Goal: Information Seeking & Learning: Learn about a topic

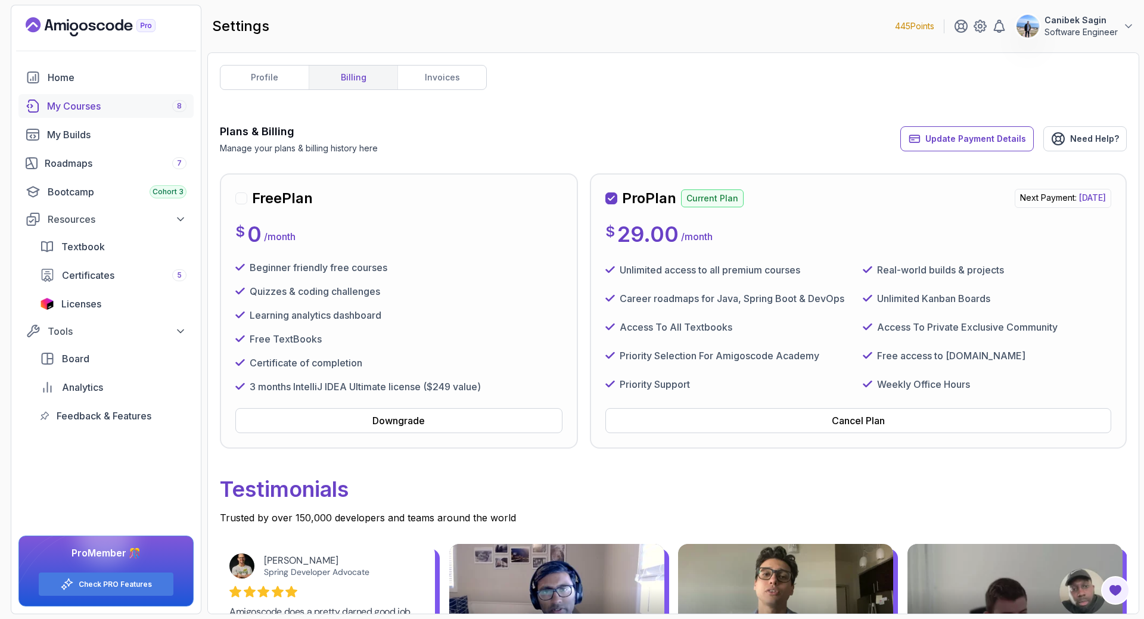
click at [85, 112] on div "My Courses 8" at bounding box center [116, 106] width 139 height 14
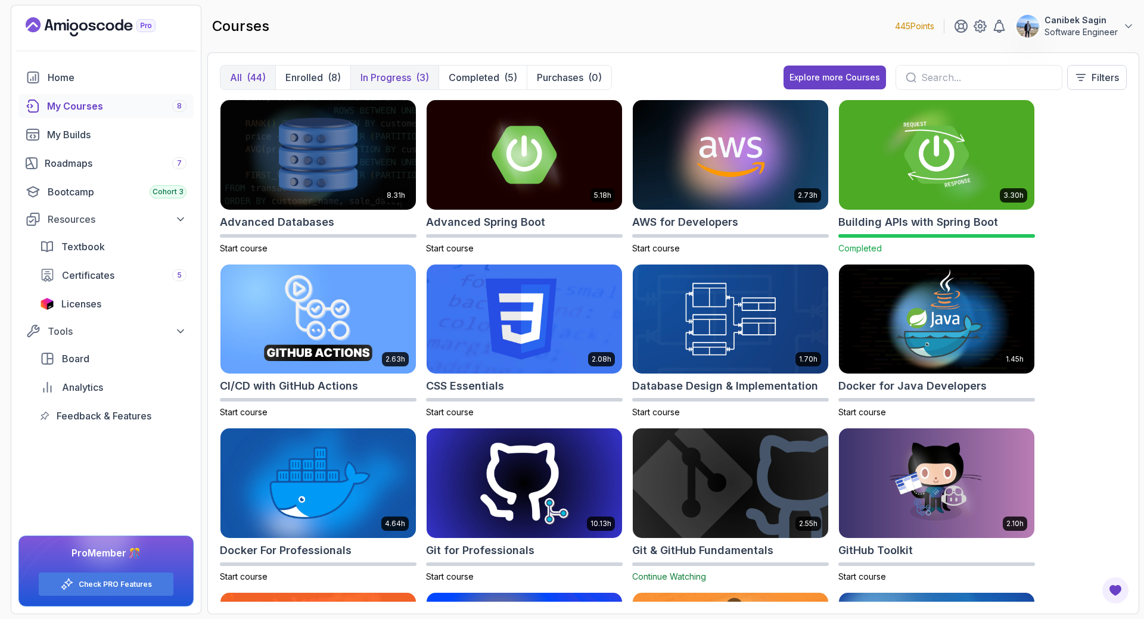
click at [388, 76] on p "In Progress" at bounding box center [385, 77] width 51 height 14
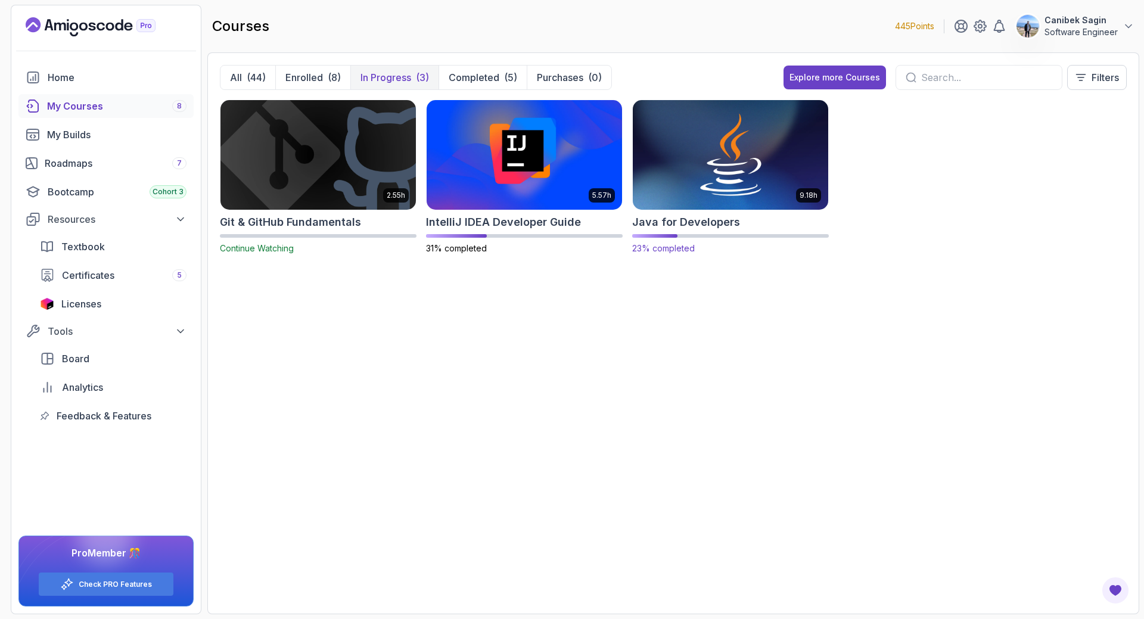
click at [678, 228] on h2 "Java for Developers" at bounding box center [686, 222] width 108 height 17
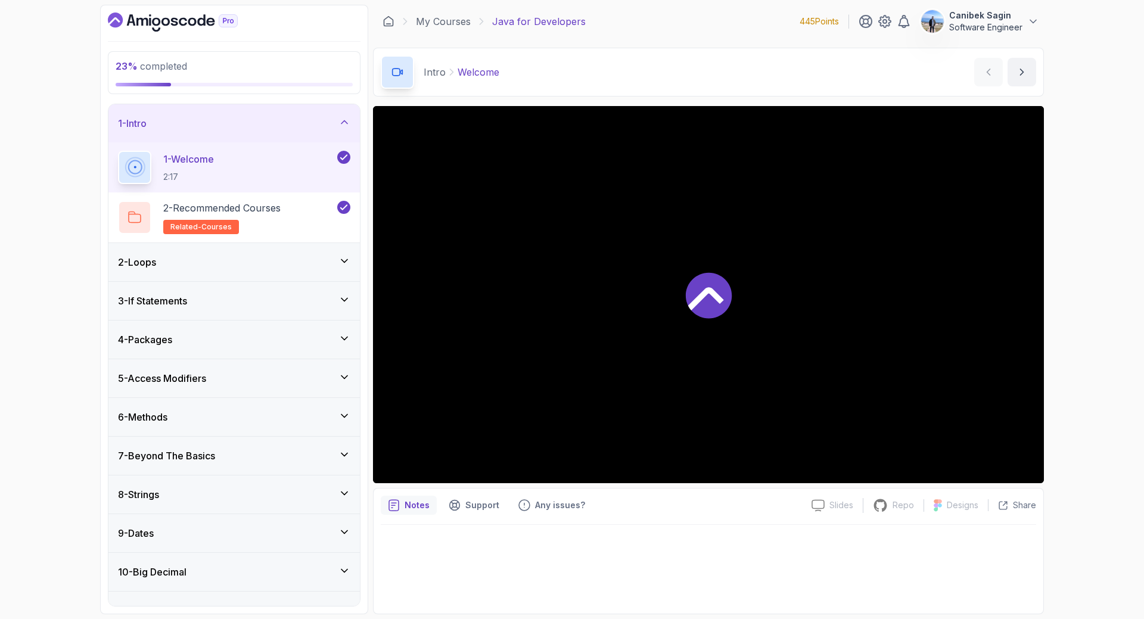
click at [311, 120] on div "1 - Intro" at bounding box center [234, 123] width 232 height 14
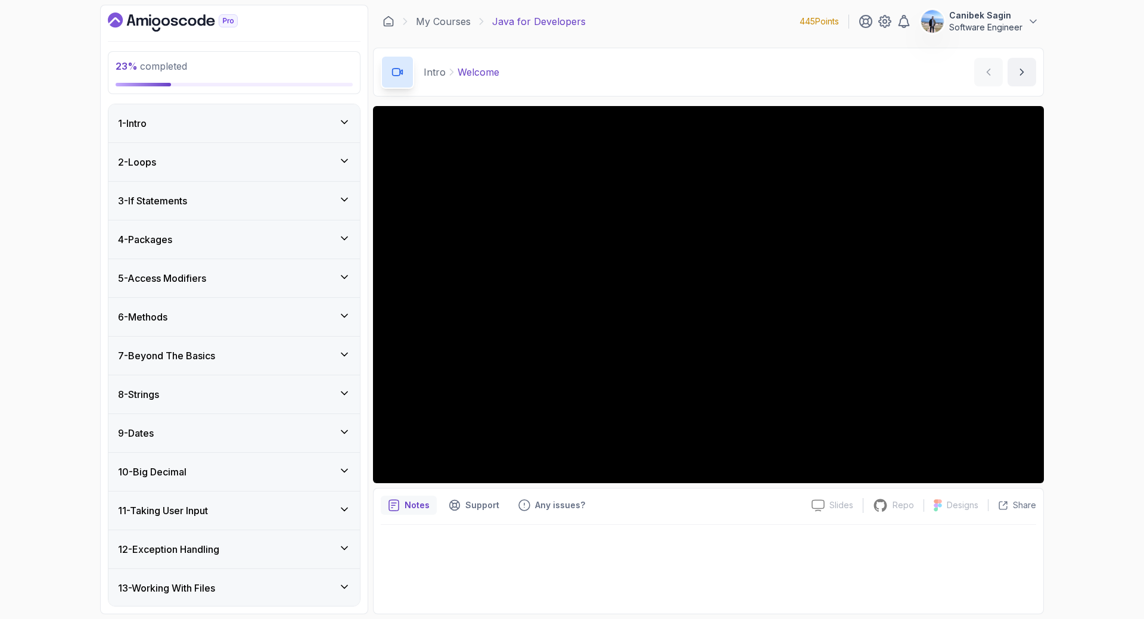
click at [217, 278] on div "5 - Access Modifiers" at bounding box center [234, 278] width 232 height 14
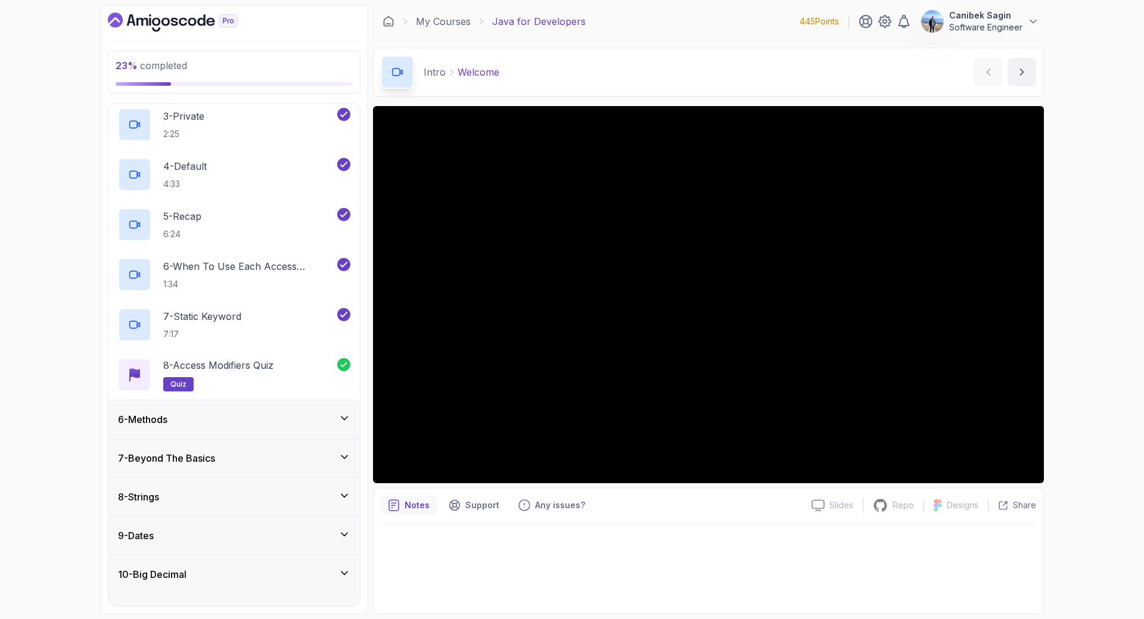
click at [219, 424] on div "6 - Methods" at bounding box center [234, 419] width 232 height 14
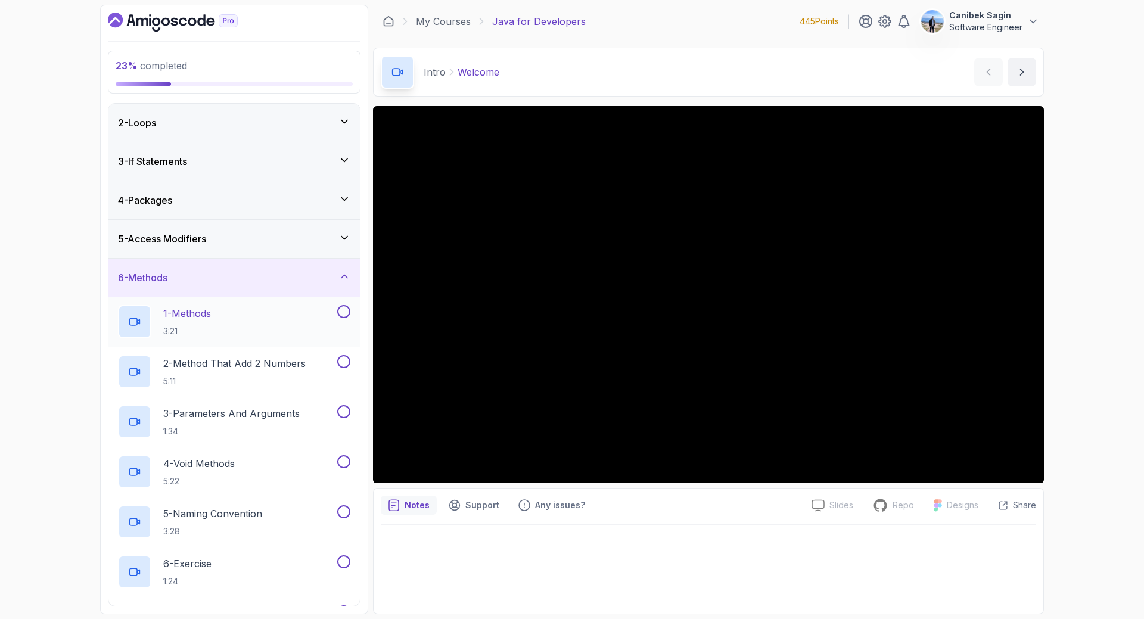
scroll to position [38, 0]
click at [255, 320] on div "1 - Methods 3:21" at bounding box center [226, 322] width 217 height 33
click at [312, 241] on div "5 - Access Modifiers" at bounding box center [234, 239] width 232 height 14
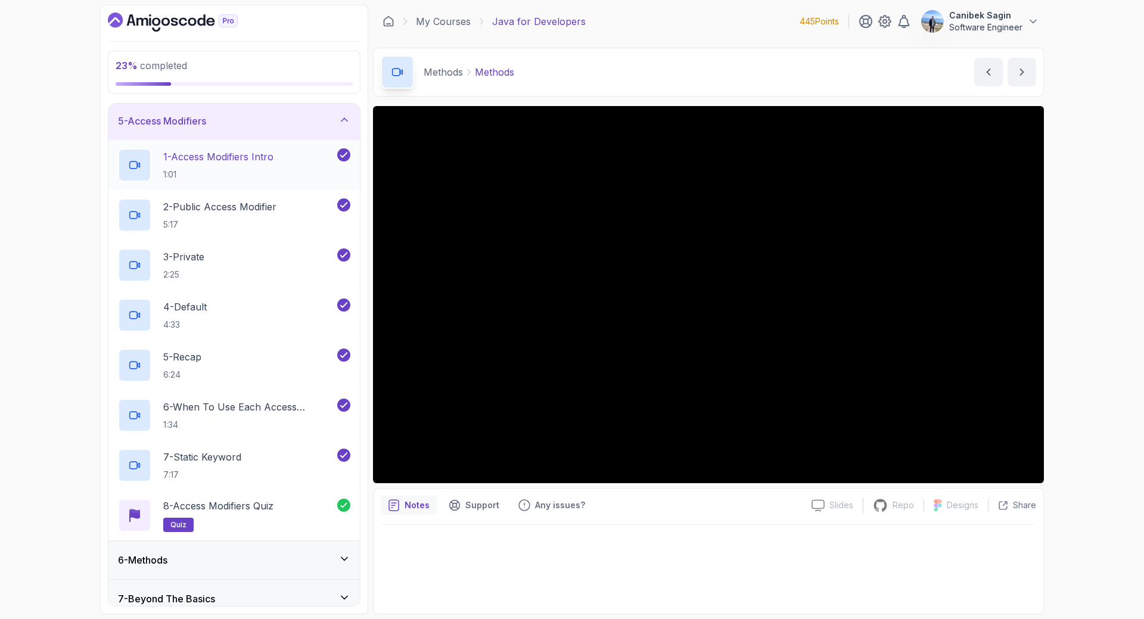
scroll to position [157, 0]
click at [254, 117] on div "5 - Access Modifiers" at bounding box center [234, 120] width 232 height 14
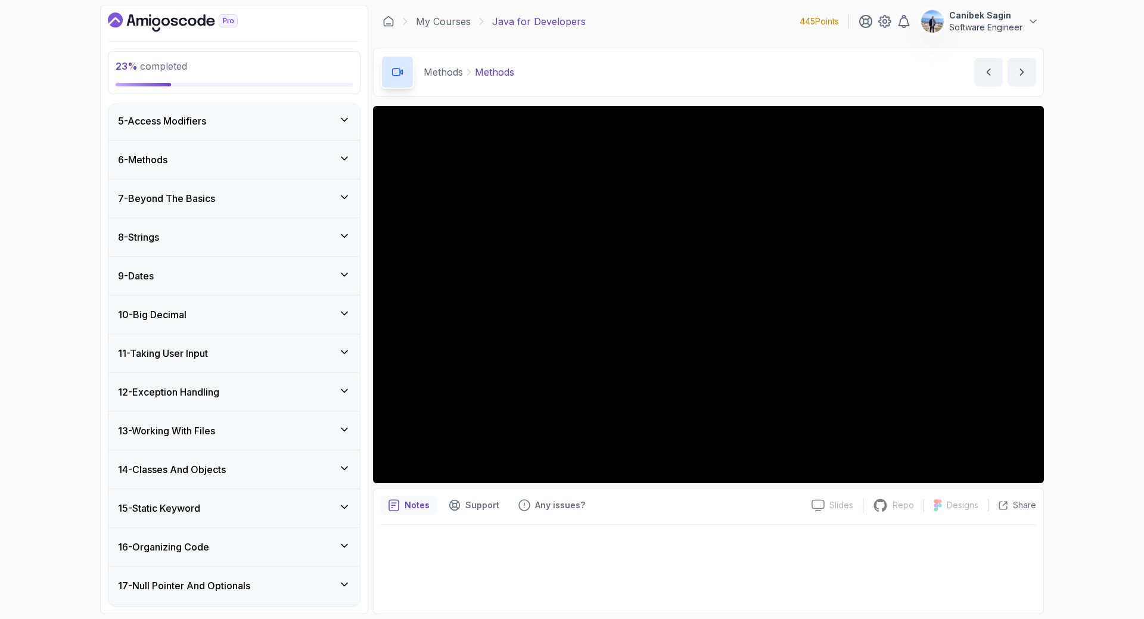
click at [247, 164] on div "6 - Methods" at bounding box center [234, 159] width 232 height 14
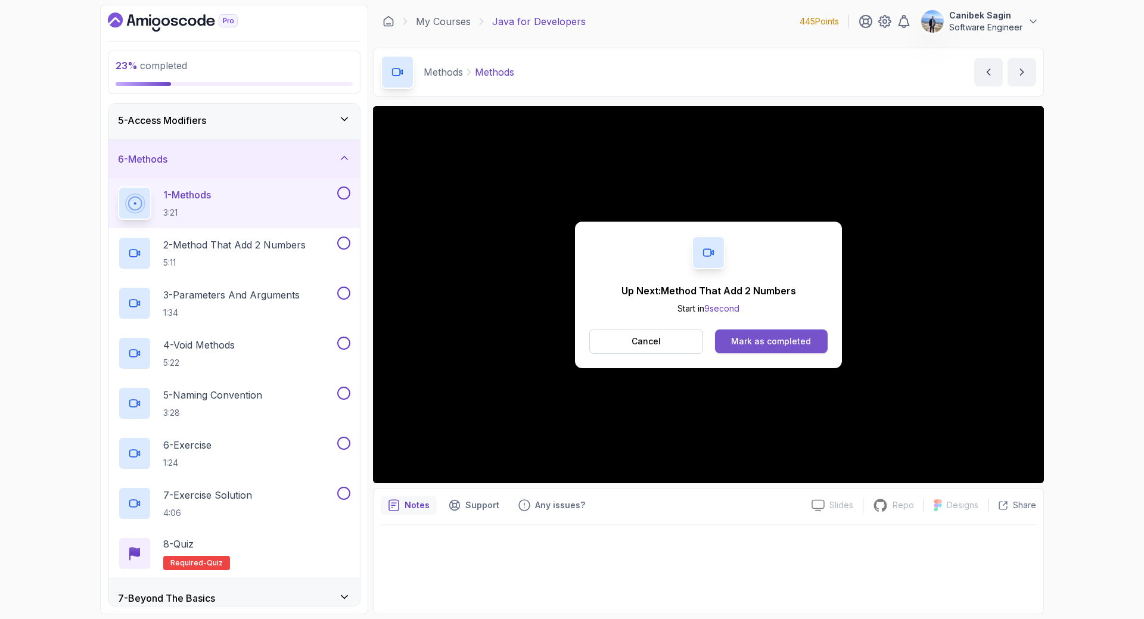
click at [811, 341] on button "Mark as completed" at bounding box center [771, 341] width 113 height 24
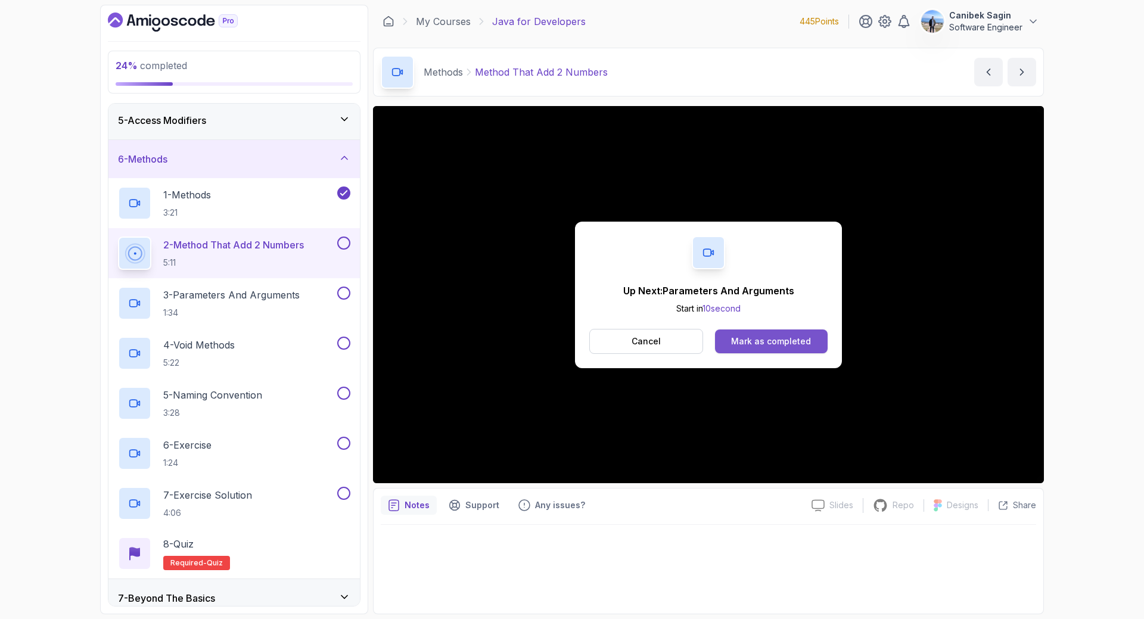
click at [759, 344] on div "Mark as completed" at bounding box center [771, 341] width 80 height 12
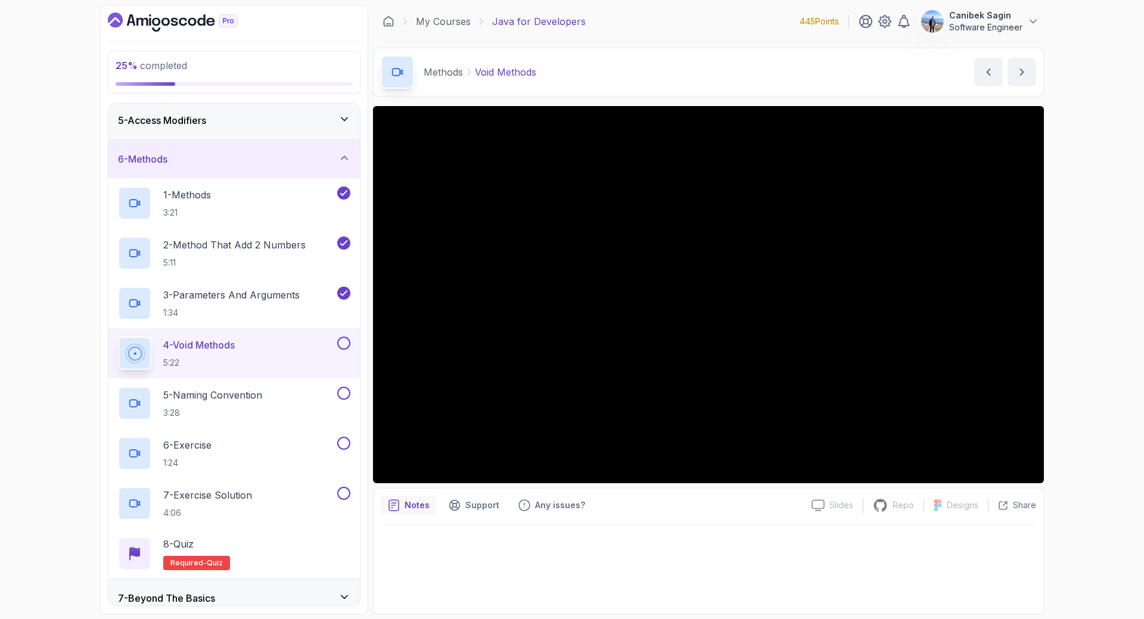
click at [352, 347] on div "4 - Void Methods 5:22" at bounding box center [233, 353] width 251 height 50
click at [340, 345] on button at bounding box center [343, 343] width 13 height 13
click at [303, 394] on div "5 - Naming Convention 3:28" at bounding box center [226, 403] width 217 height 33
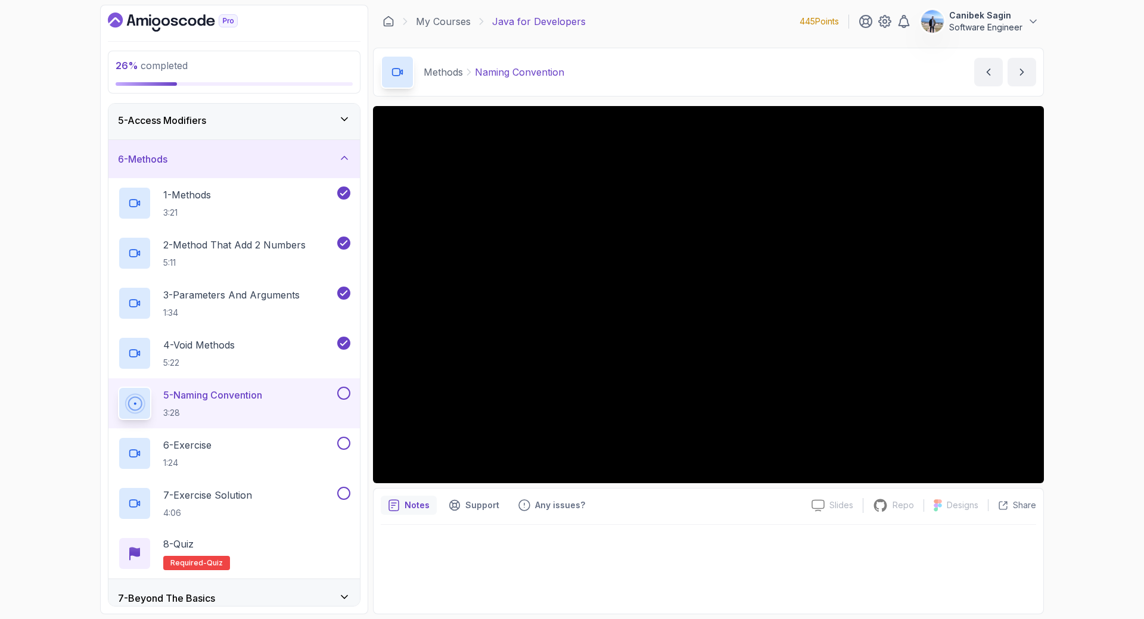
click at [341, 394] on button at bounding box center [343, 393] width 13 height 13
click at [281, 452] on div "6 - Exercise 1:24" at bounding box center [226, 453] width 217 height 33
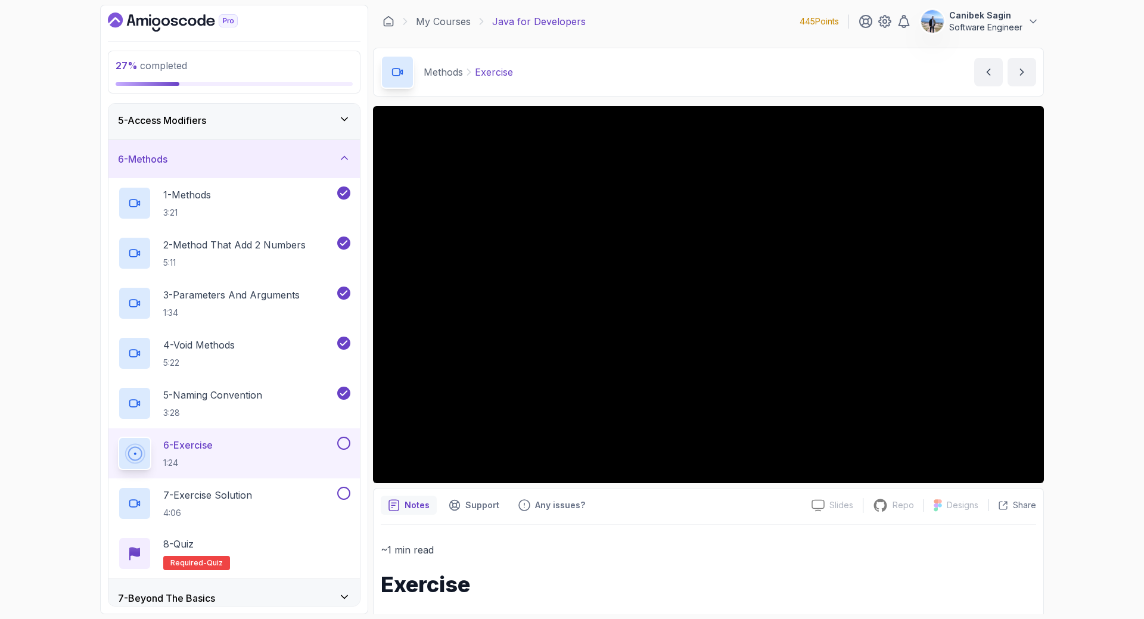
click at [323, 448] on div "6 - Exercise 1:24" at bounding box center [226, 453] width 217 height 33
click at [345, 442] on button at bounding box center [343, 443] width 13 height 13
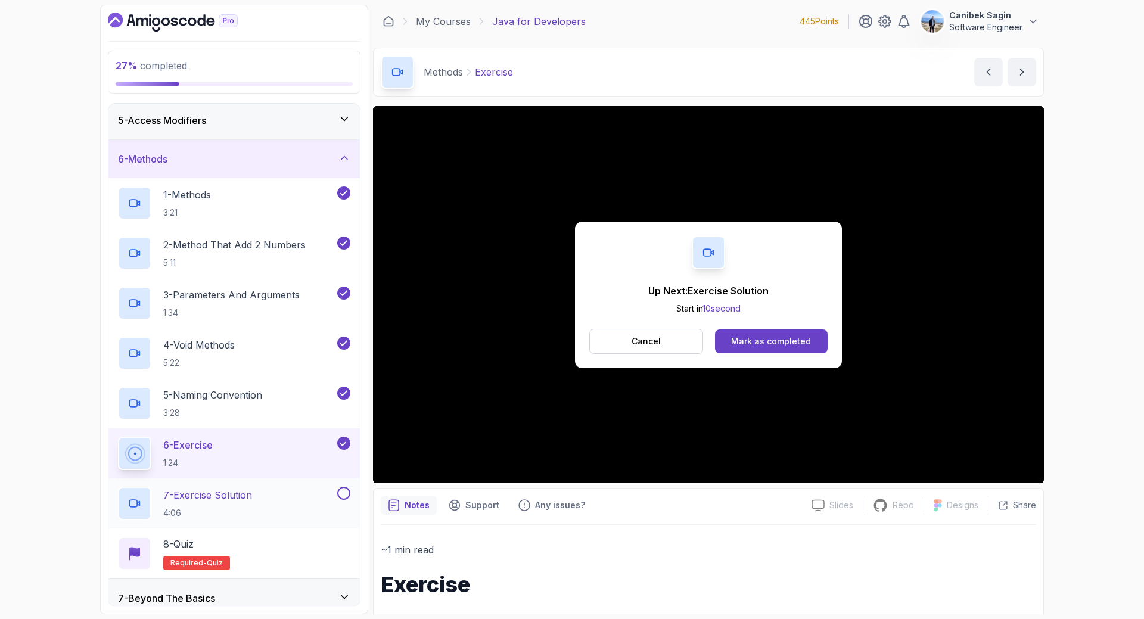
click at [309, 494] on div "7 - Exercise Solution 4:06" at bounding box center [226, 503] width 217 height 33
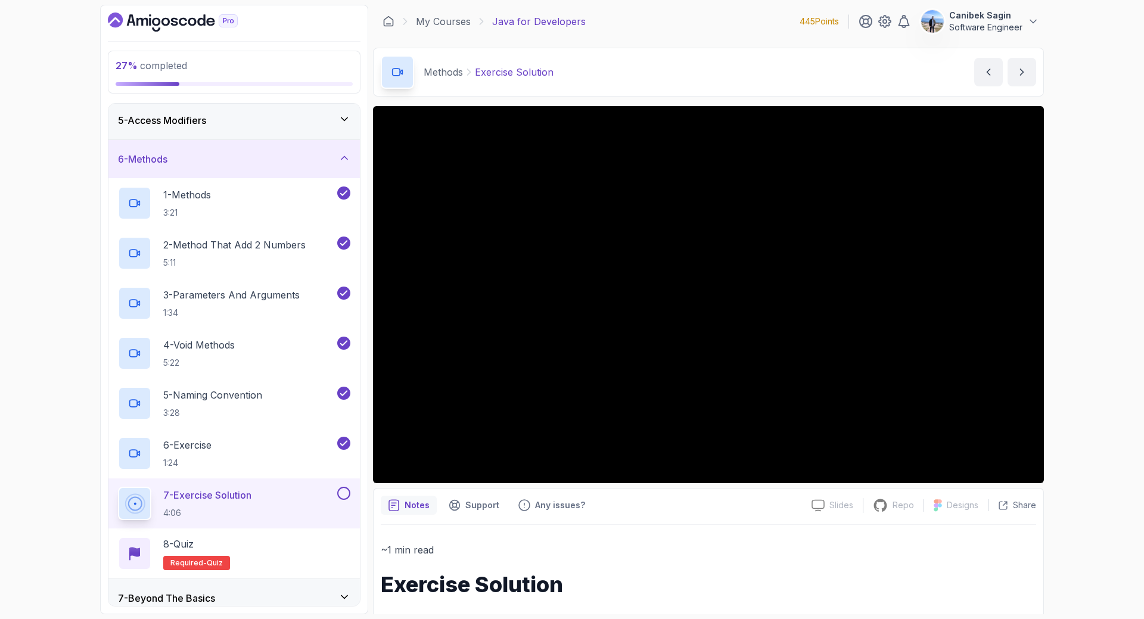
click at [343, 493] on button at bounding box center [343, 493] width 13 height 13
click at [312, 543] on div "8 - Quiz Required- quiz" at bounding box center [234, 553] width 232 height 33
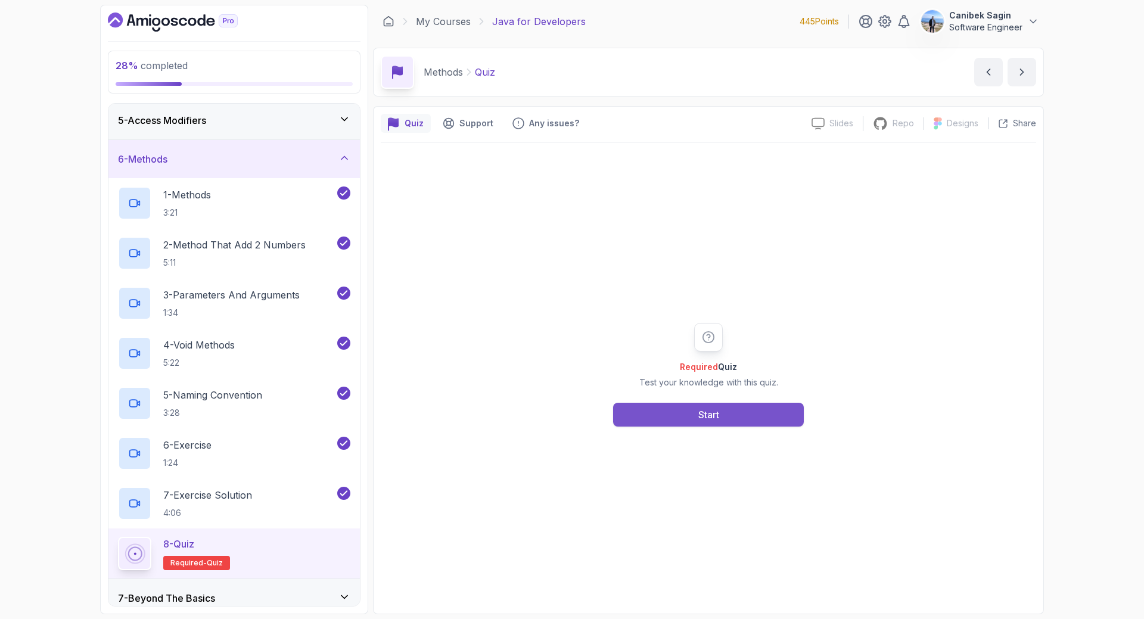
click at [668, 413] on button "Start" at bounding box center [708, 415] width 191 height 24
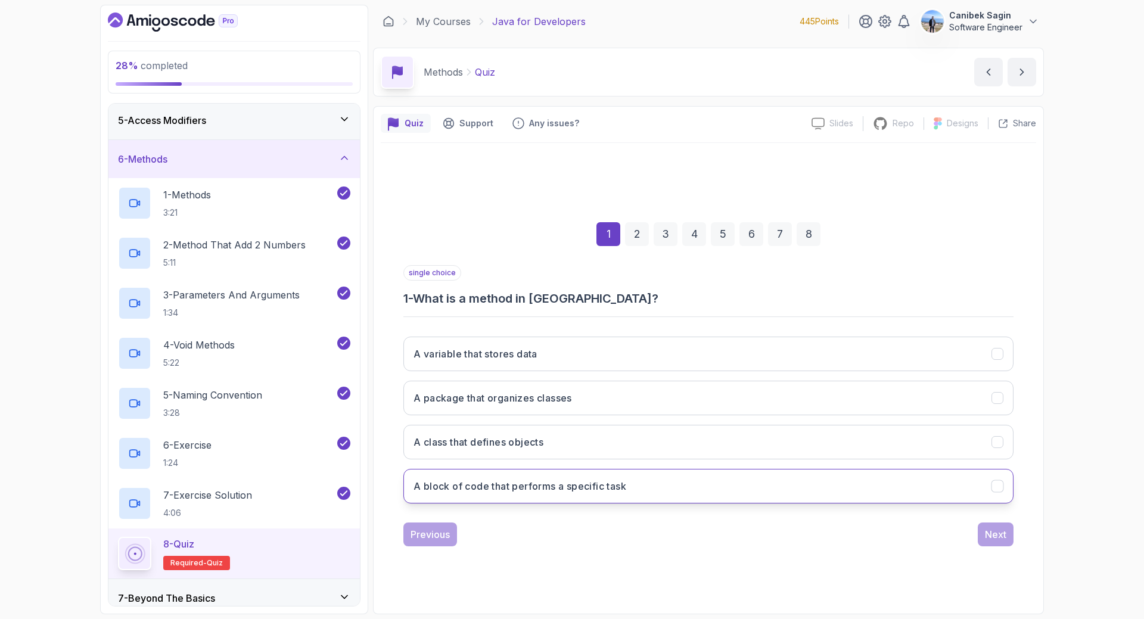
click at [606, 503] on button "A block of code that performs a specific task" at bounding box center [708, 486] width 610 height 35
click at [997, 531] on div "Next" at bounding box center [995, 534] width 21 height 14
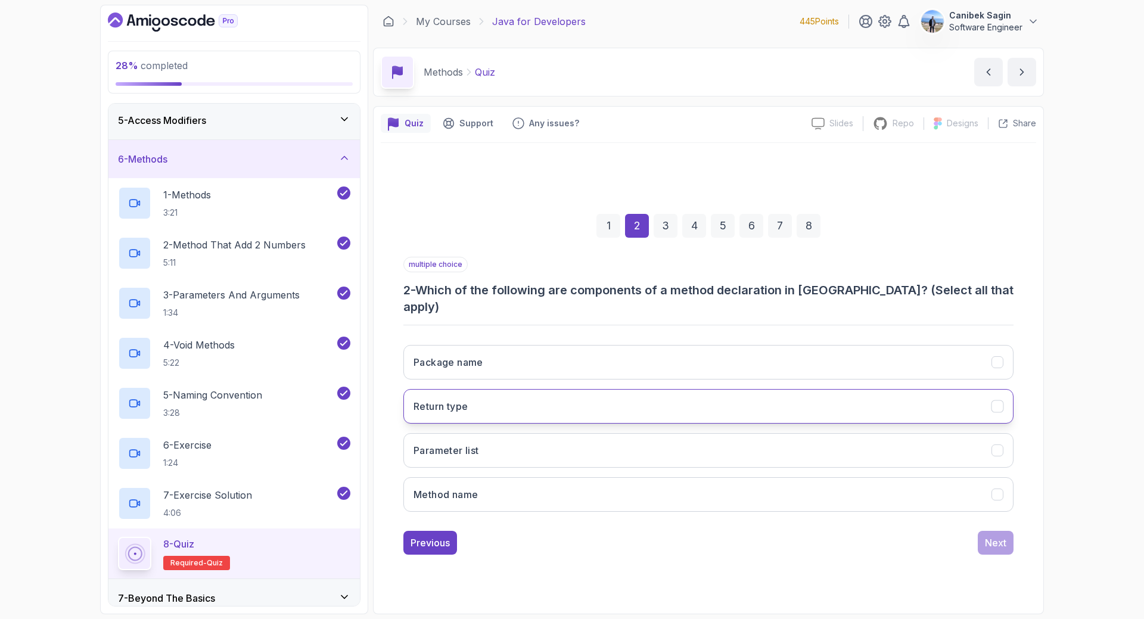
click at [996, 401] on icon "Return type" at bounding box center [997, 406] width 11 height 11
click at [993, 445] on icon "Parameter list" at bounding box center [997, 450] width 11 height 11
click at [998, 492] on icon "Method name" at bounding box center [997, 494] width 7 height 5
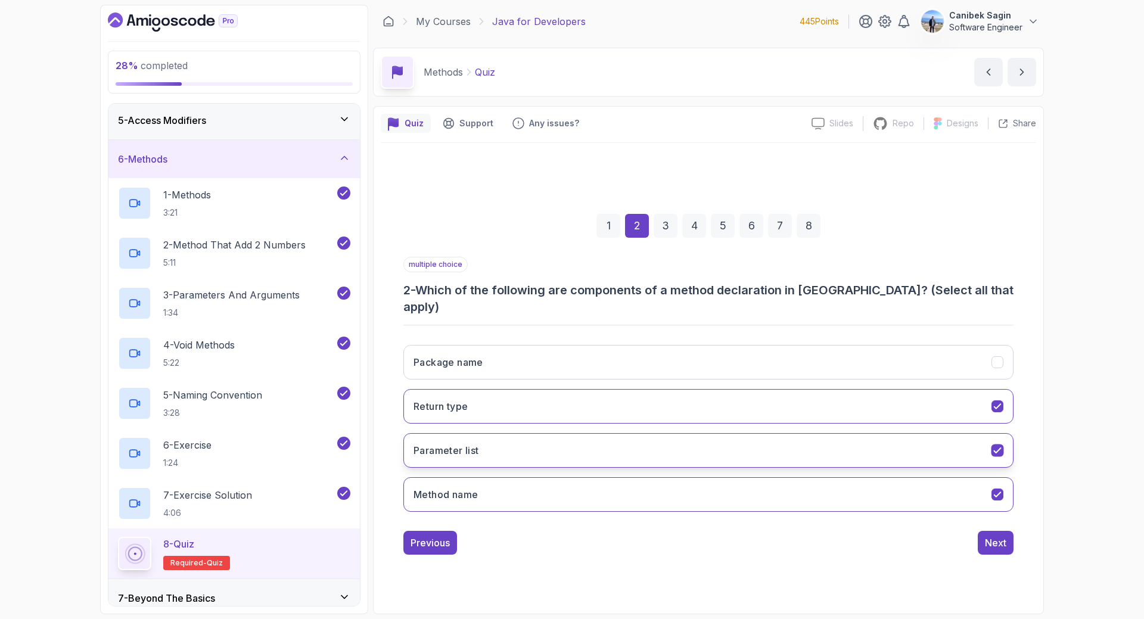
click at [997, 445] on icon "Parameter list" at bounding box center [997, 450] width 11 height 11
click at [992, 536] on div "Next" at bounding box center [995, 543] width 21 height 14
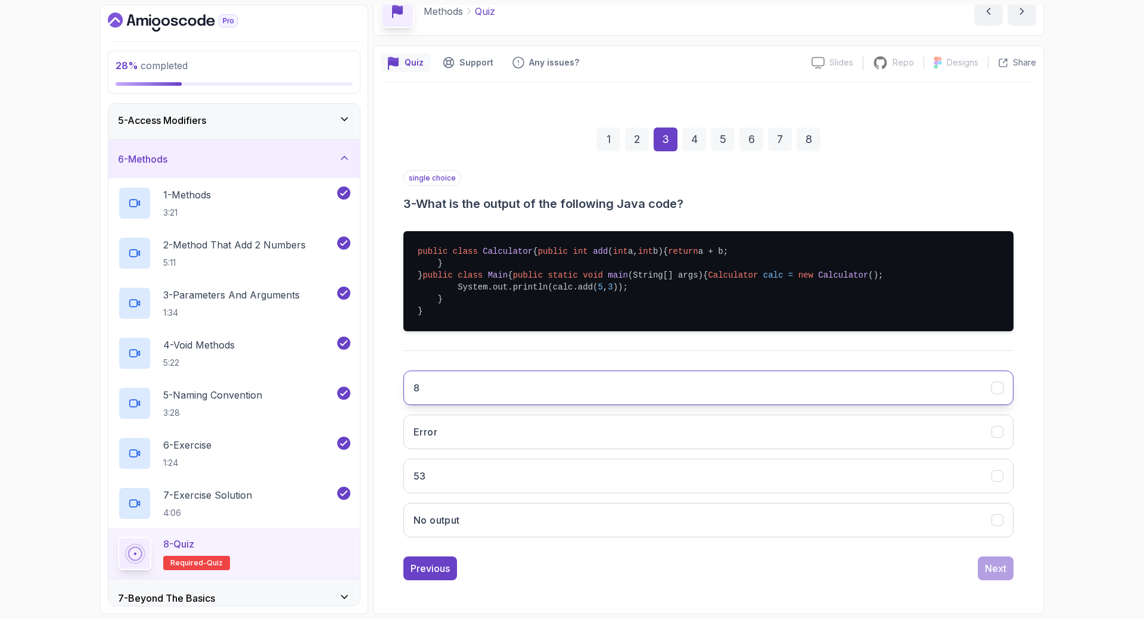
scroll to position [119, 0]
click at [644, 390] on button "8" at bounding box center [708, 388] width 610 height 35
click at [978, 569] on button "Next" at bounding box center [995, 568] width 36 height 24
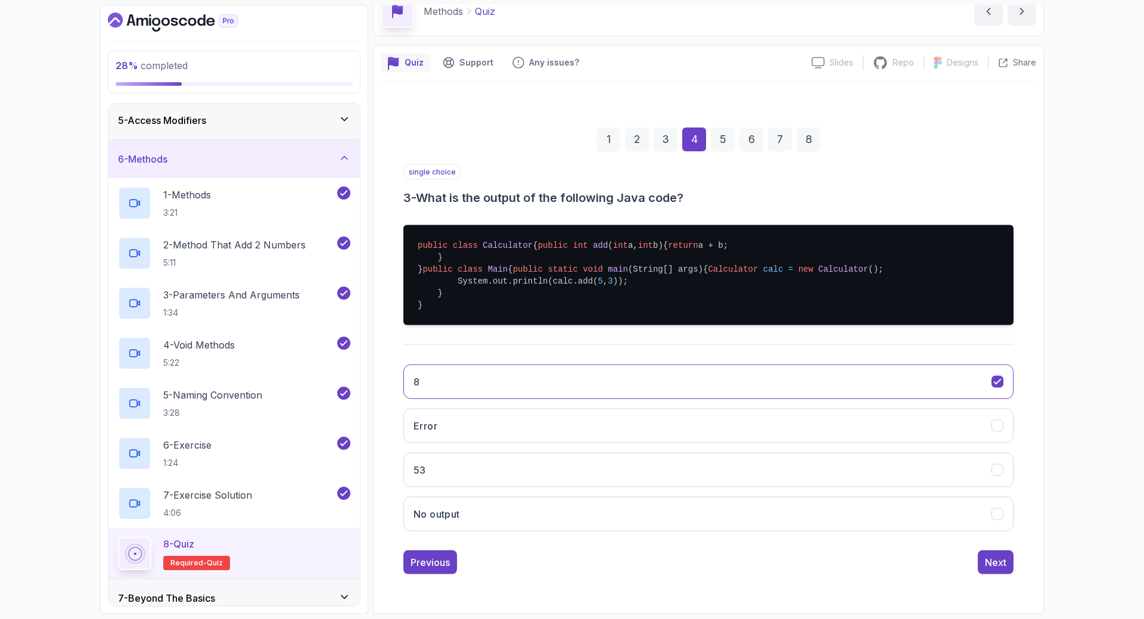
scroll to position [0, 0]
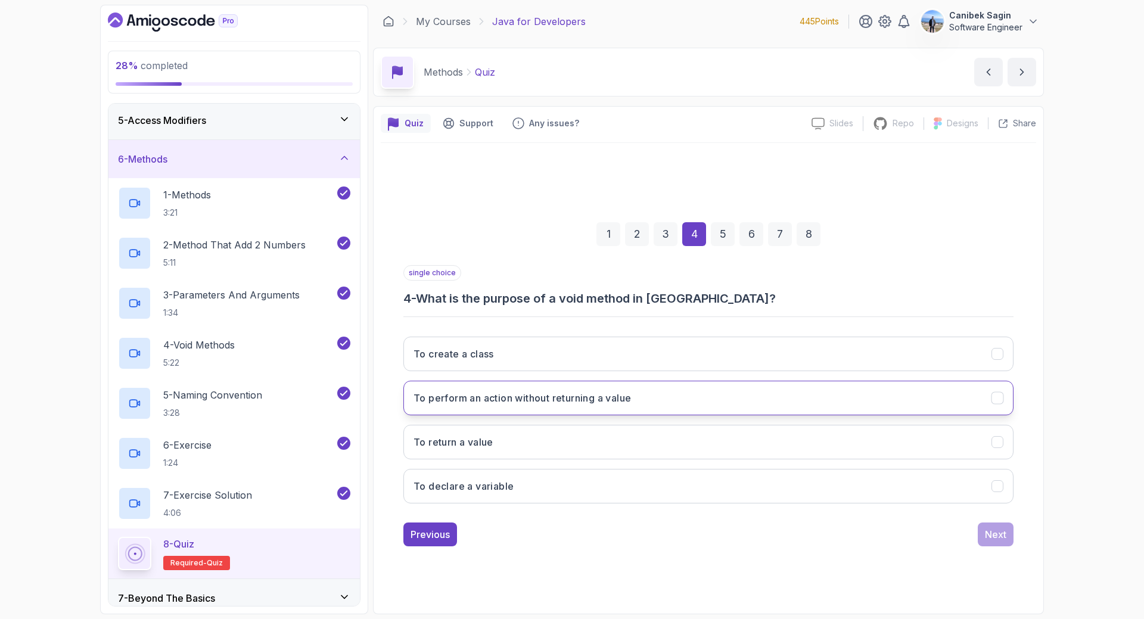
click at [623, 398] on h3 "To perform an action without returning a value" at bounding box center [521, 398] width 217 height 14
click at [991, 541] on div "Next" at bounding box center [995, 534] width 21 height 14
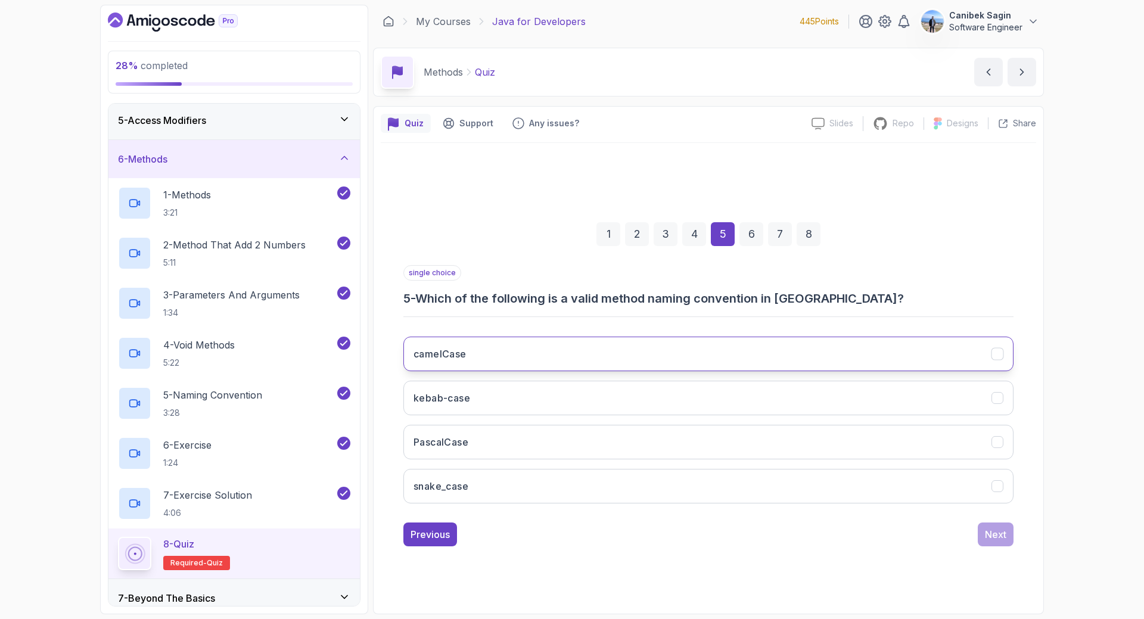
click at [566, 338] on button "camelCase" at bounding box center [708, 354] width 610 height 35
click at [995, 536] on div "Next" at bounding box center [995, 534] width 21 height 14
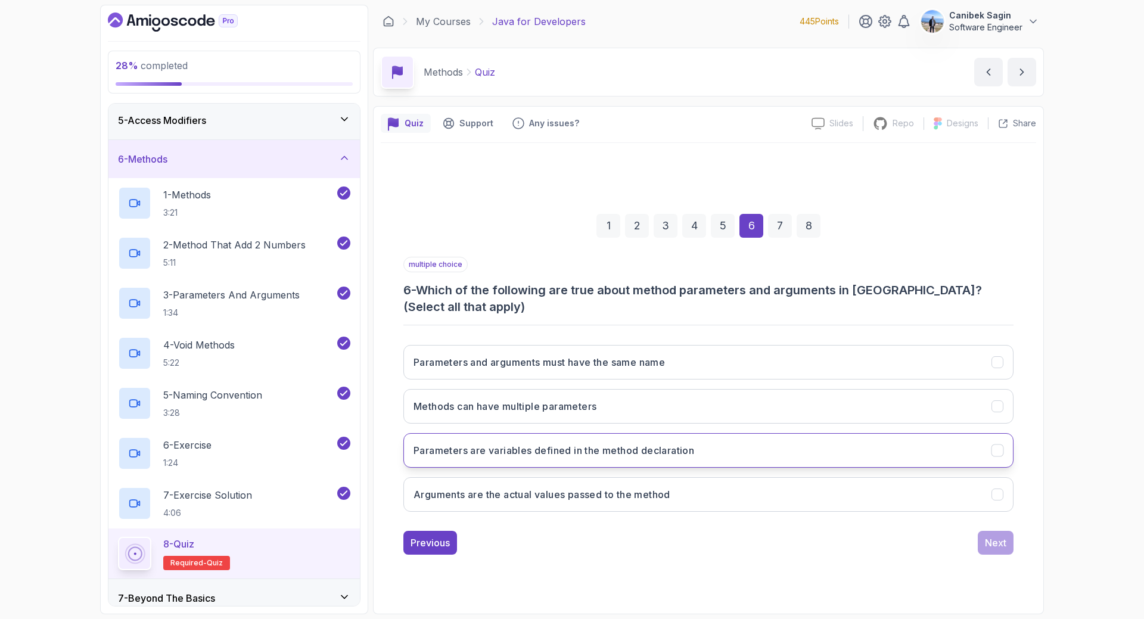
click at [623, 455] on h3 "Parameters are variables defined in the method declaration" at bounding box center [553, 450] width 281 height 14
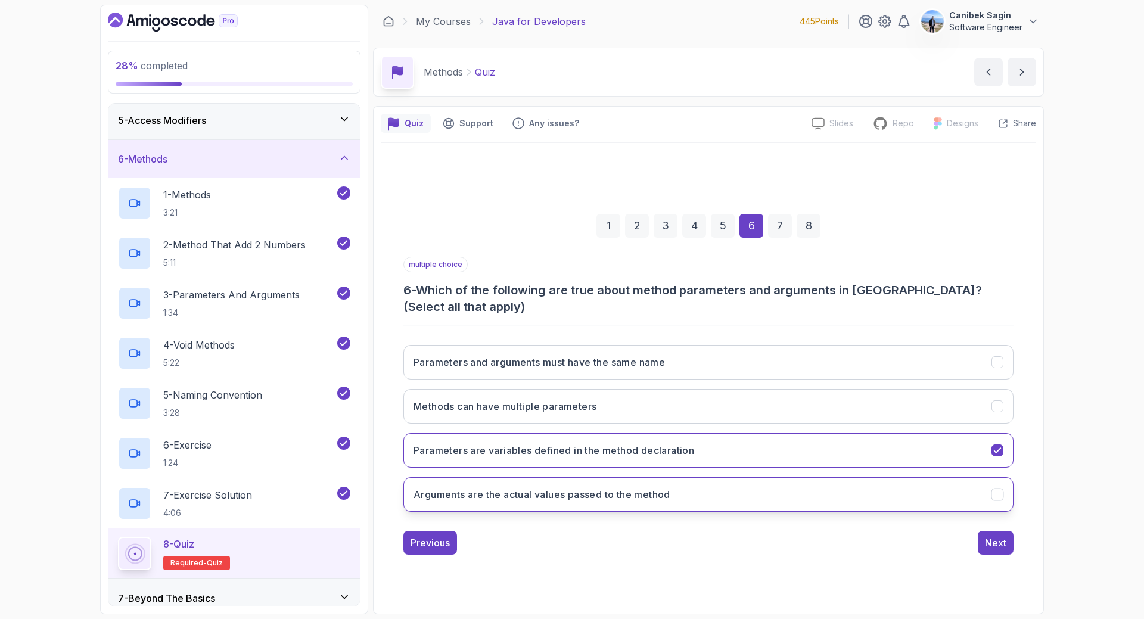
click at [622, 494] on h3 "Arguments are the actual values passed to the method" at bounding box center [541, 494] width 257 height 14
click at [605, 410] on button "Methods can have multiple parameters" at bounding box center [708, 406] width 610 height 35
click at [999, 543] on div "Next" at bounding box center [995, 543] width 21 height 14
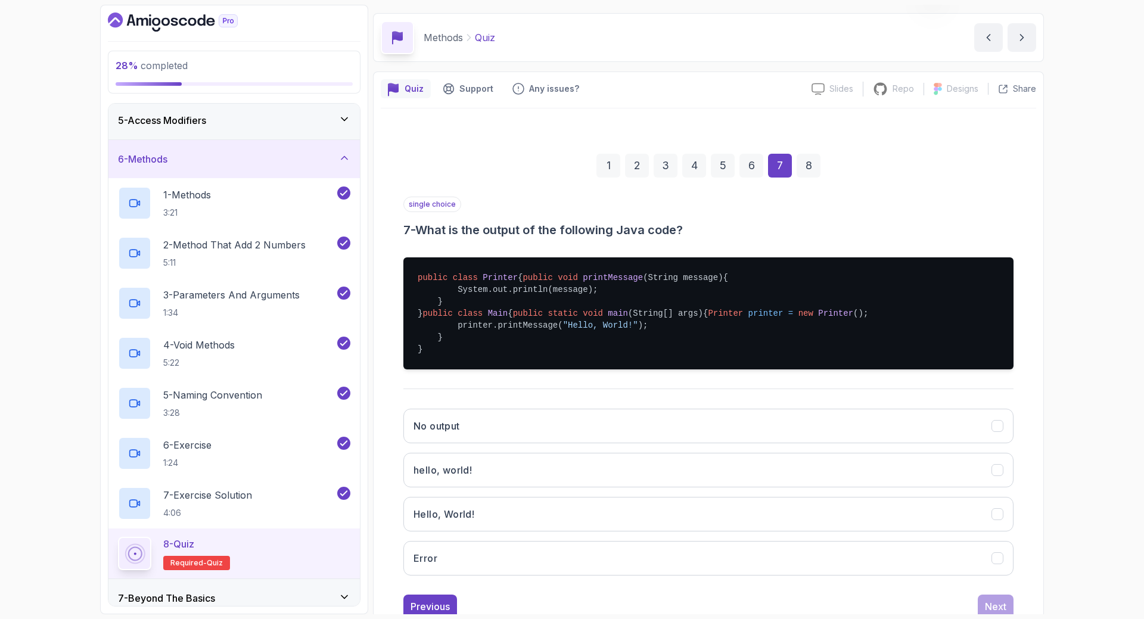
scroll to position [120, 0]
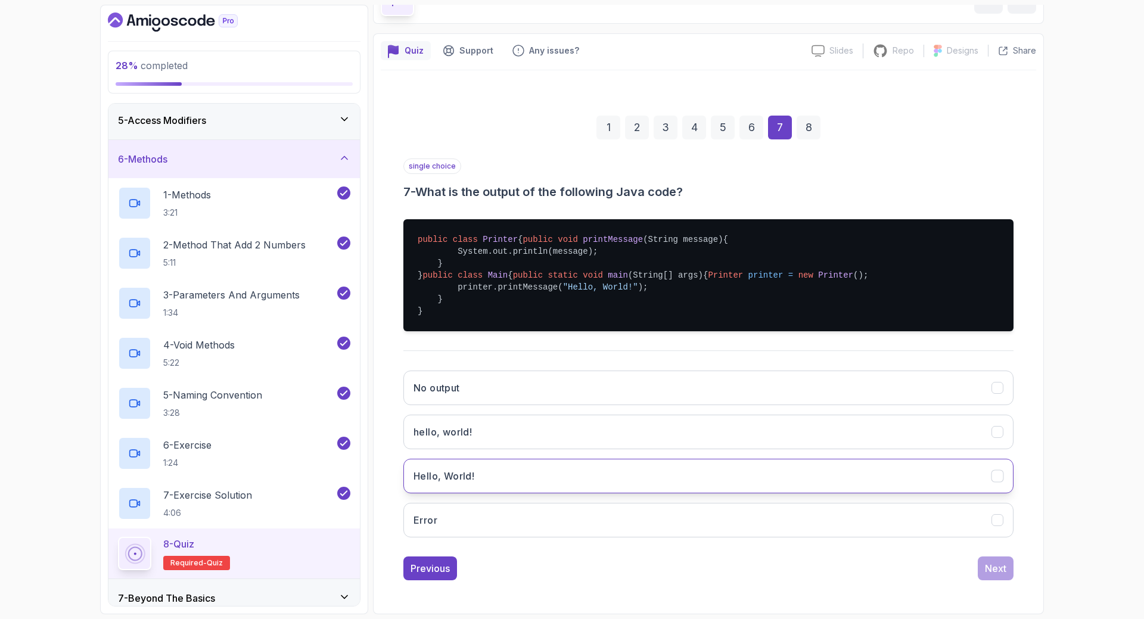
click at [564, 468] on button "Hello, World!" at bounding box center [708, 476] width 610 height 35
click at [998, 572] on div "Next" at bounding box center [995, 568] width 21 height 14
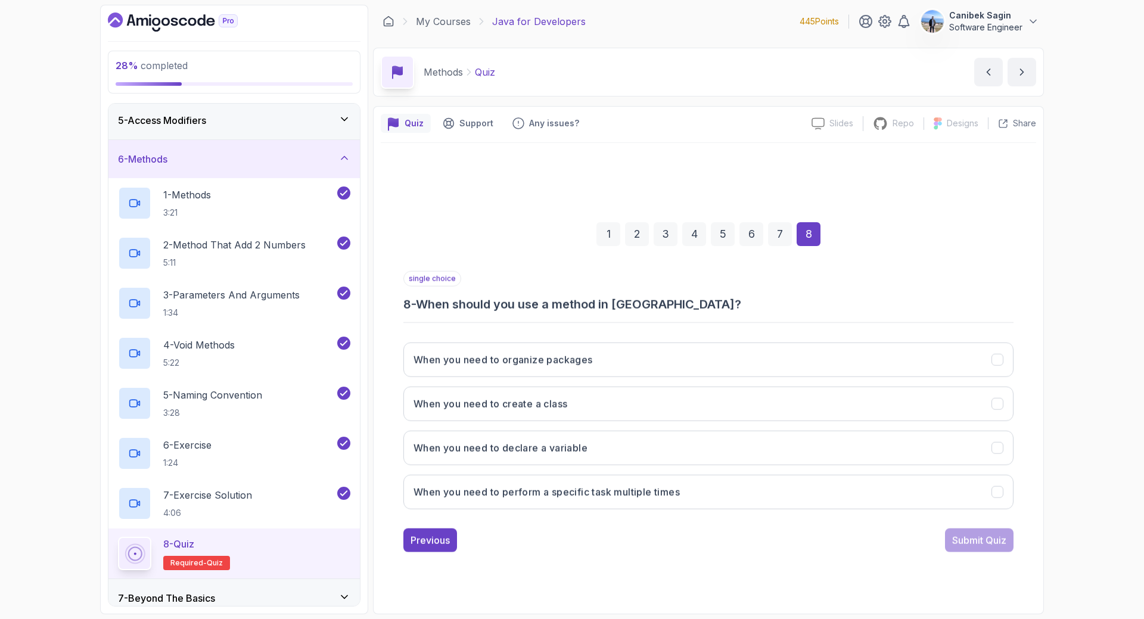
scroll to position [0, 0]
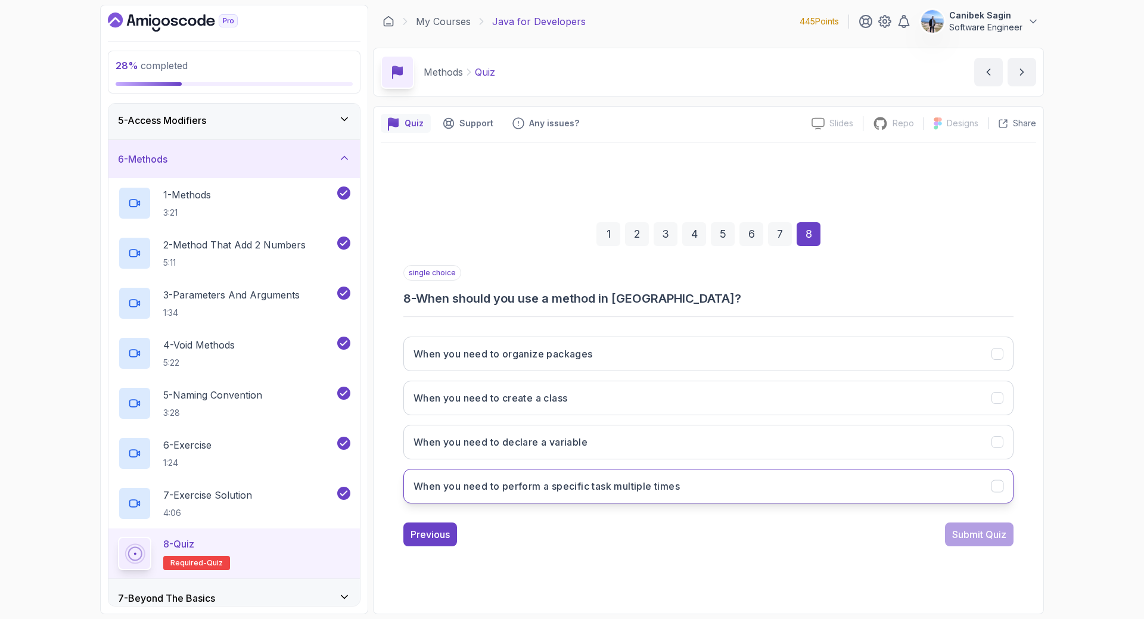
click at [704, 488] on button "When you need to perform a specific task multiple times" at bounding box center [708, 486] width 610 height 35
click at [977, 538] on div "Submit Quiz" at bounding box center [979, 534] width 54 height 14
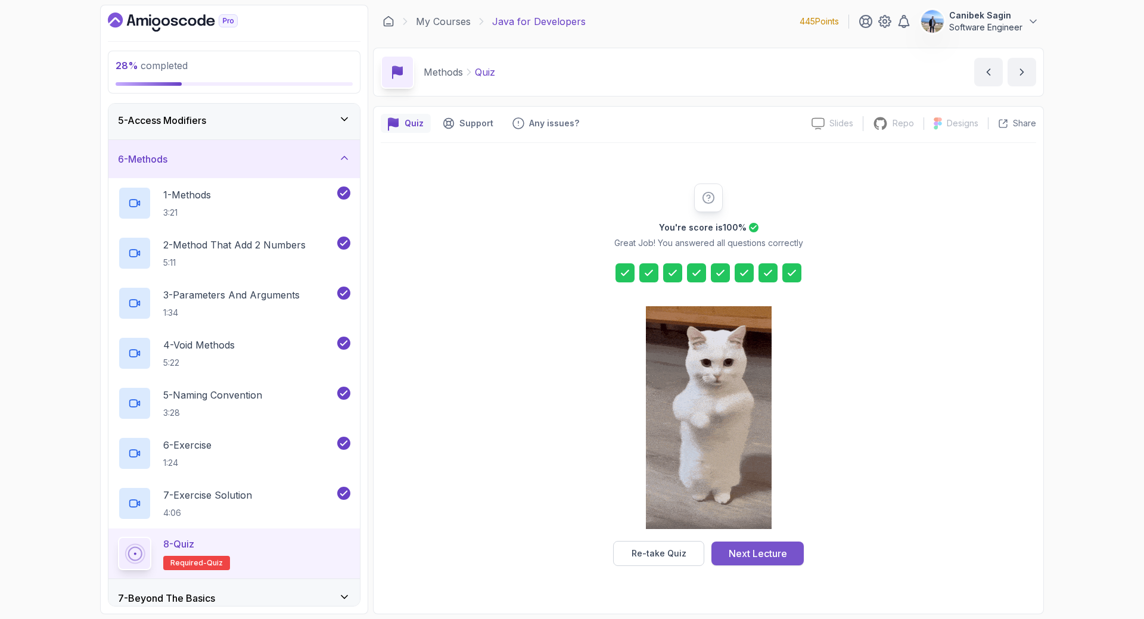
click at [756, 558] on div "Next Lecture" at bounding box center [757, 553] width 58 height 14
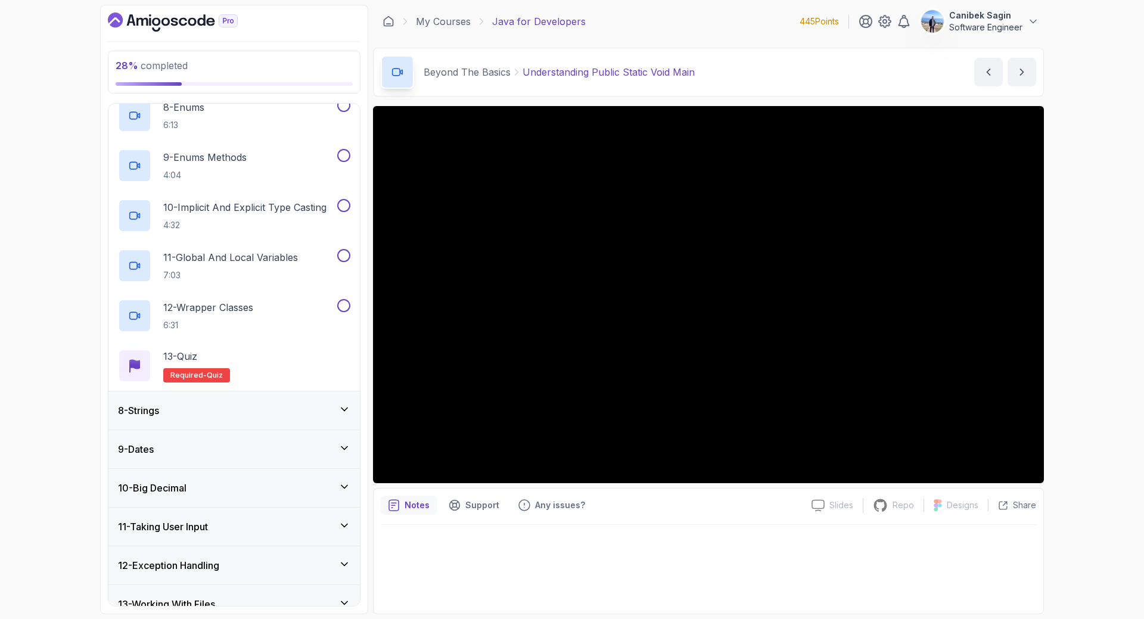
click at [267, 412] on div "8 - Strings" at bounding box center [234, 410] width 232 height 14
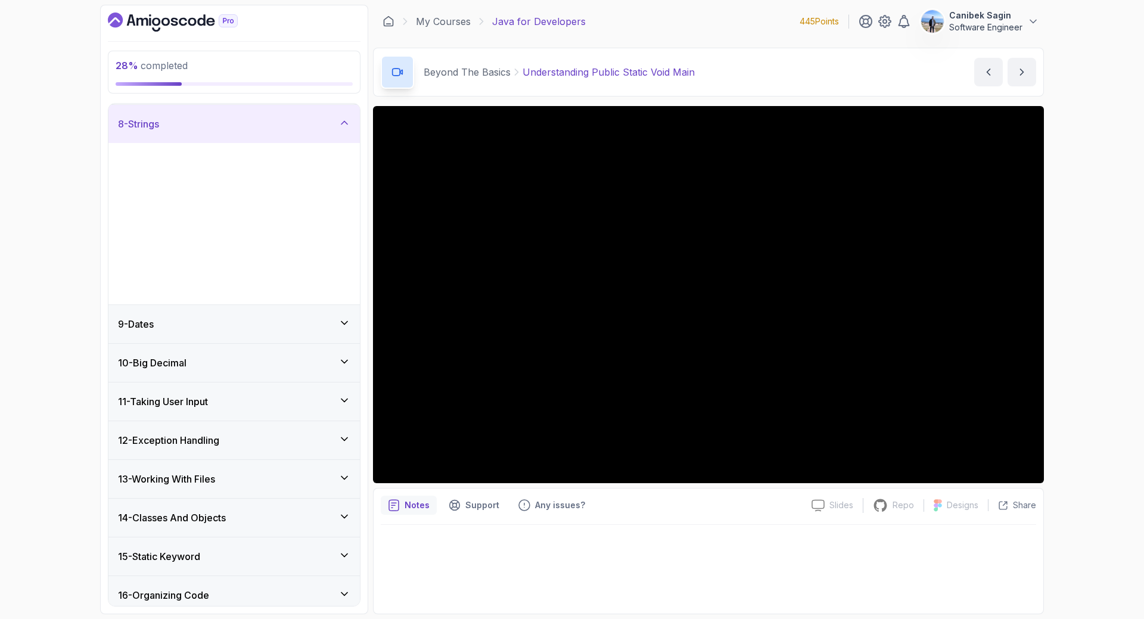
scroll to position [233, 0]
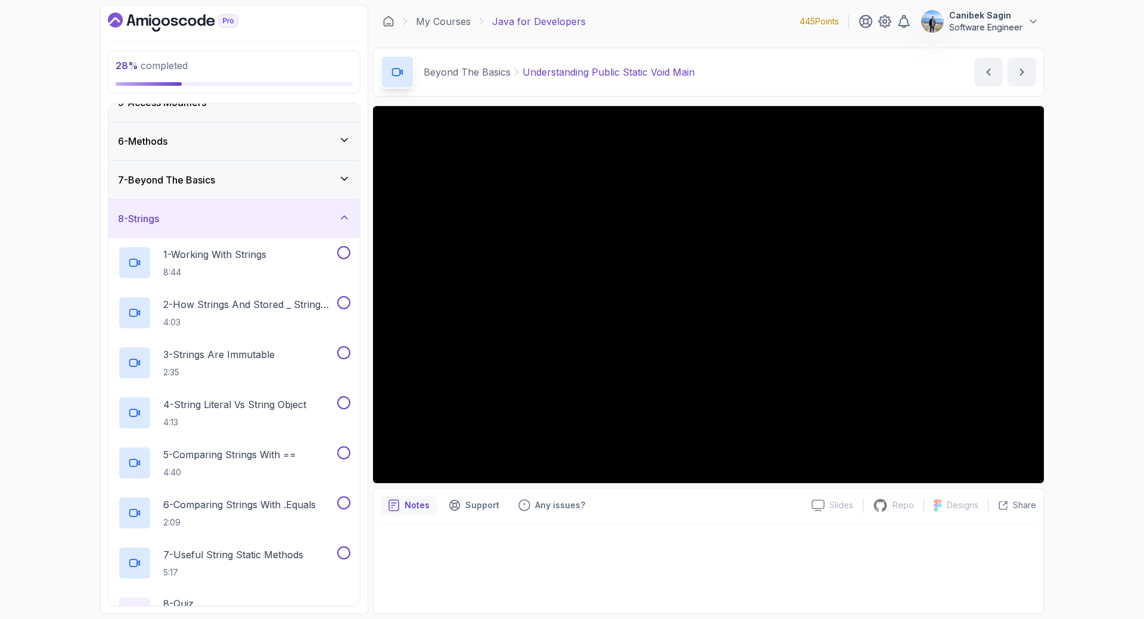
click at [288, 208] on div "8 - Strings" at bounding box center [233, 219] width 251 height 38
